Goal: Obtain resource: Obtain resource

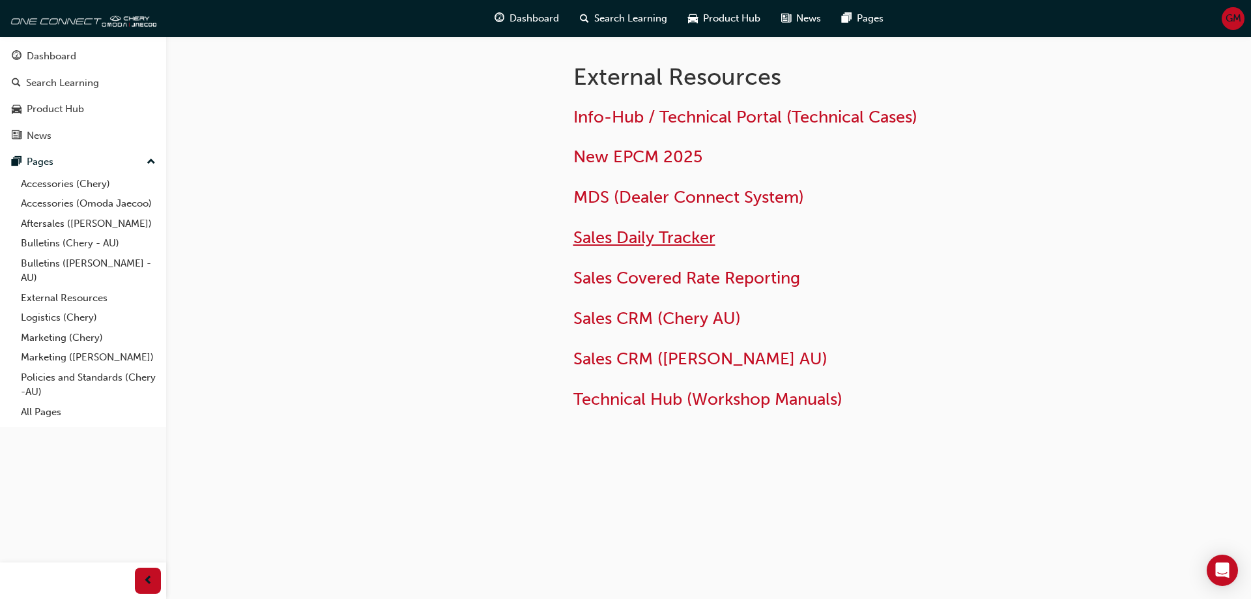
click at [631, 232] on span "Sales Daily Tracker" at bounding box center [644, 237] width 142 height 20
